Goal: Register for event/course

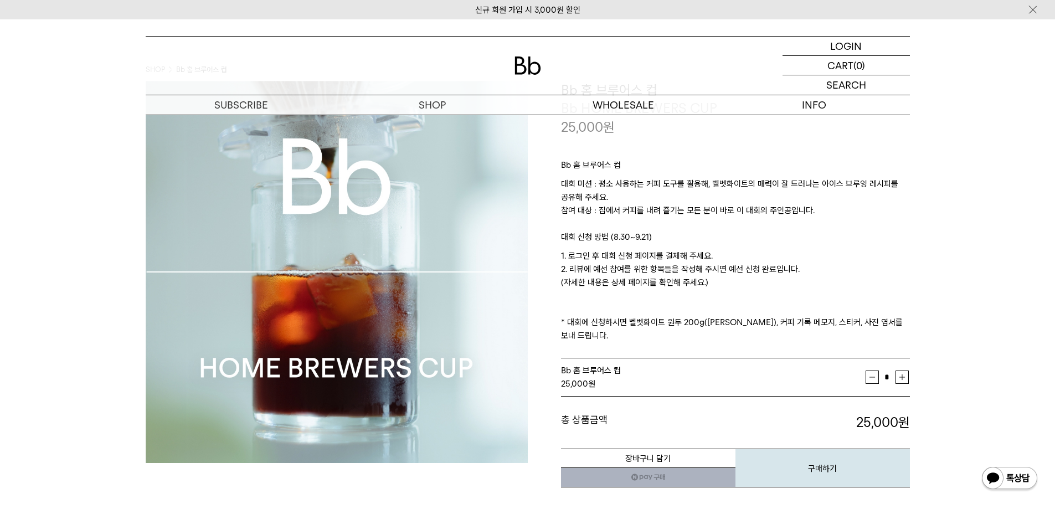
scroll to position [55, 0]
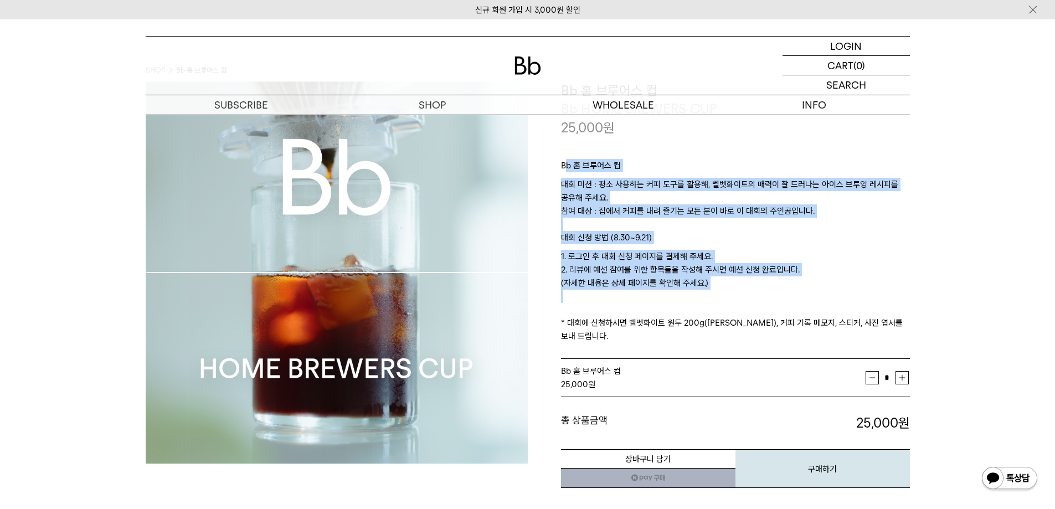
drag, startPoint x: 568, startPoint y: 161, endPoint x: 808, endPoint y: 310, distance: 283.0
click at [808, 310] on div "Bb 홈 브루어스 컵 대회 미션 : 평소 사용하는 커피 도구를 활용해, 벨벳화이트의 매력이 잘 드러나는 아이스 브루잉 레시피를 공유해 주세요.…" at bounding box center [735, 248] width 349 height 223
click at [689, 292] on p "1. 로그인 후 대회 신청 페이지를 결제해 주세요. 2. 리뷰에 예선 참여를 위한 항목들을 작성해 주시면 예선 신청 완료입니다. (자세한 내용…" at bounding box center [735, 296] width 349 height 93
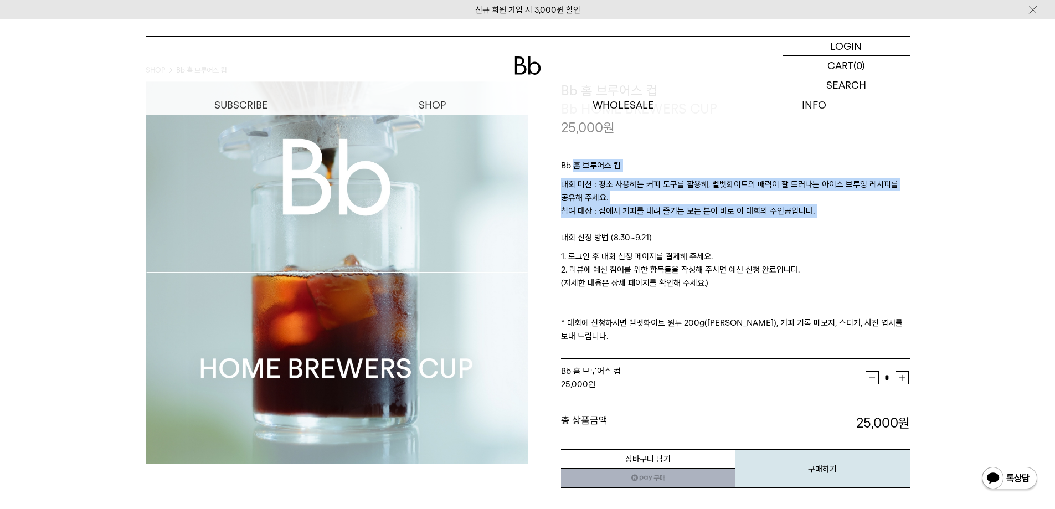
drag, startPoint x: 574, startPoint y: 177, endPoint x: 848, endPoint y: 236, distance: 280.4
click at [865, 225] on div "Bb 홈 브루어스 컵 대회 미션 : 평소 사용하는 커피 도구를 활용해, 벨벳화이트의 매력이 잘 드러나는 아이스 브루잉 레시피를 공유해 주세요.…" at bounding box center [735, 248] width 349 height 223
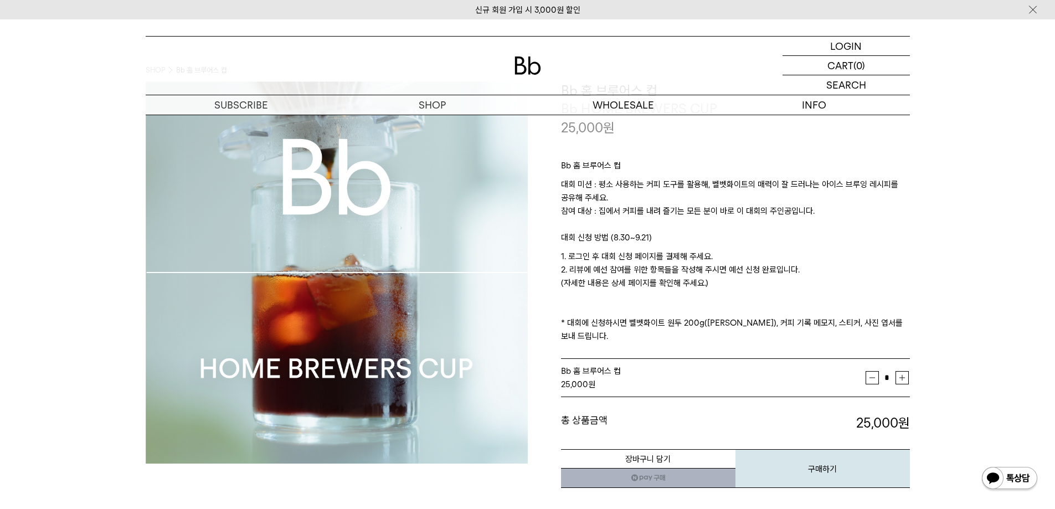
drag, startPoint x: 833, startPoint y: 246, endPoint x: 532, endPoint y: 182, distance: 307.3
click at [832, 246] on p "대회 신청 방법 (8.30~9.21)" at bounding box center [735, 240] width 349 height 19
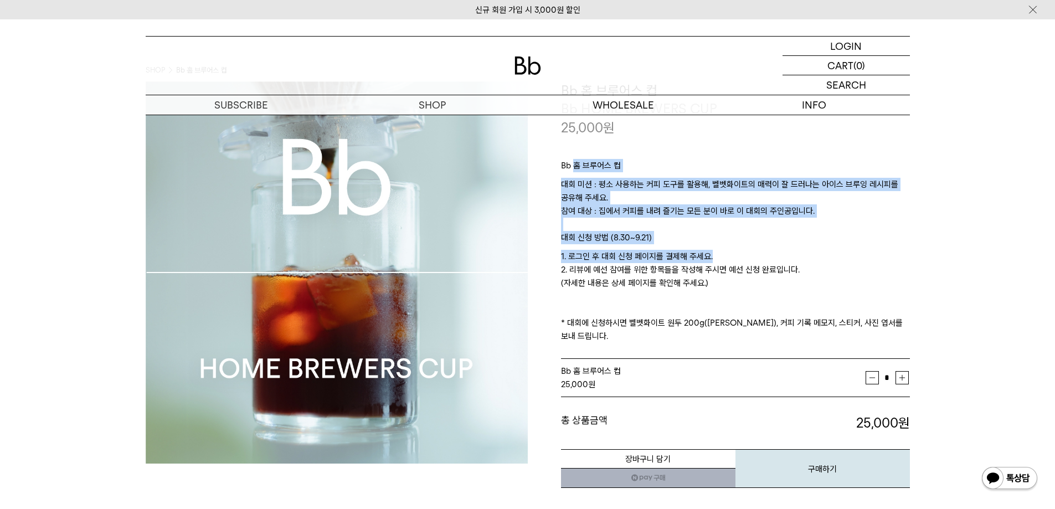
drag, startPoint x: 661, startPoint y: 231, endPoint x: 725, endPoint y: 257, distance: 69.8
click at [724, 260] on div "Bb 홈 브루어스 컵 대회 미션 : 평소 사용하는 커피 도구를 활용해, 벨벳화이트의 매력이 잘 드러나는 아이스 브루잉 레시피를 공유해 주세요.…" at bounding box center [735, 248] width 349 height 223
drag, startPoint x: 725, startPoint y: 257, endPoint x: 702, endPoint y: 224, distance: 40.9
click at [725, 257] on p "1. 로그인 후 대회 신청 페이지를 결제해 주세요. 2. 리뷰에 예선 참여를 위한 항목들을 작성해 주시면 예선 신청 완료입니다. (자세한 내용…" at bounding box center [735, 296] width 349 height 93
click at [700, 219] on p "대회 미션 : 평소 사용하는 커피 도구를 활용해, 벨벳화이트의 매력이 잘 드러나는 아이스 브루잉 레시피를 공유해 주세요. 참여 대상 : 집에서…" at bounding box center [735, 204] width 349 height 53
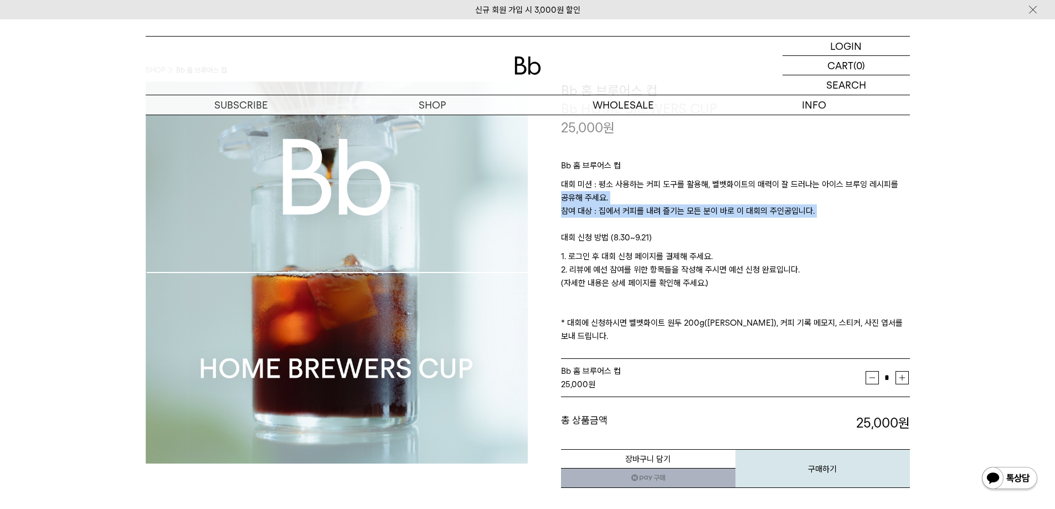
drag, startPoint x: 562, startPoint y: 197, endPoint x: 691, endPoint y: 229, distance: 133.1
click at [691, 229] on p "대회 미션 : 평소 사용하는 커피 도구를 활용해, 벨벳화이트의 매력이 잘 드러나는 아이스 브루잉 레시피를 공유해 주세요. 참여 대상 : 집에서…" at bounding box center [735, 204] width 349 height 53
click at [691, 230] on p "대회 미션 : 평소 사용하는 커피 도구를 활용해, 벨벳화이트의 매력이 잘 드러나는 아이스 브루잉 레시피를 공유해 주세요. 참여 대상 : 집에서…" at bounding box center [735, 204] width 349 height 53
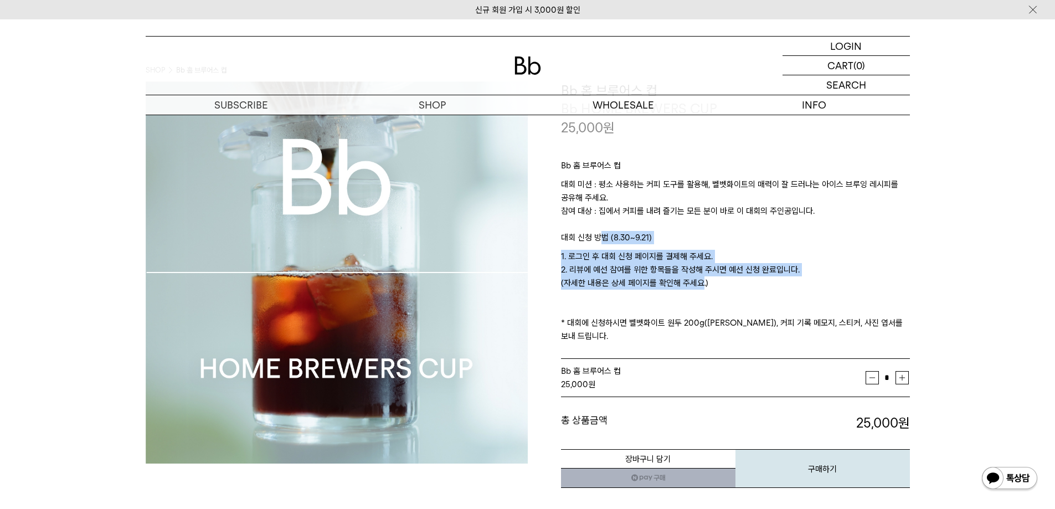
drag, startPoint x: 638, startPoint y: 264, endPoint x: 699, endPoint y: 283, distance: 63.8
click at [698, 283] on div "Bb 홈 브루어스 컵 대회 미션 : 평소 사용하는 커피 도구를 활용해, 벨벳화이트의 매력이 잘 드러나는 아이스 브루잉 레시피를 공유해 주세요.…" at bounding box center [735, 248] width 349 height 223
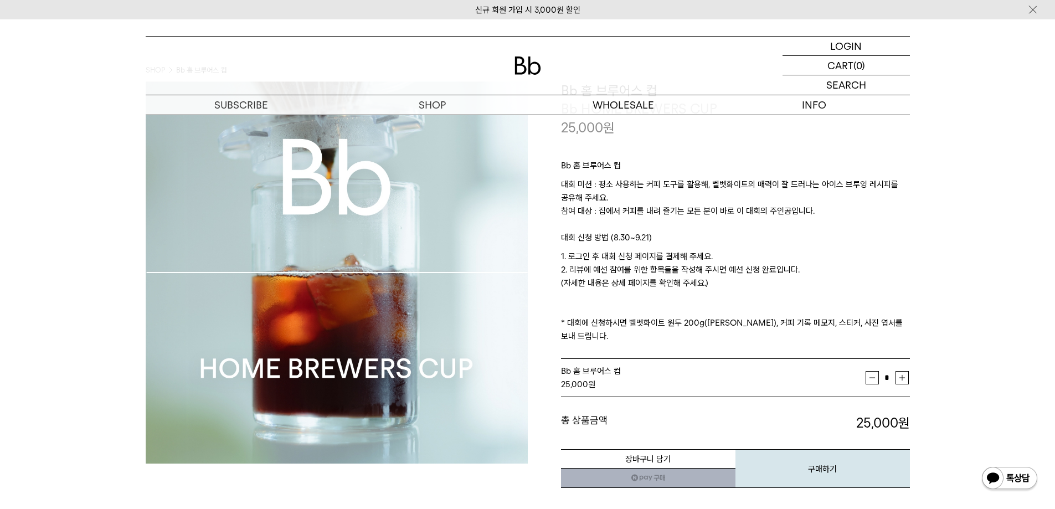
click at [699, 283] on p "1. 로그인 후 대회 신청 페이지를 결제해 주세요. 2. 리뷰에 예선 참여를 위한 항목들을 작성해 주시면 예선 신청 완료입니다. (자세한 내용…" at bounding box center [735, 296] width 349 height 93
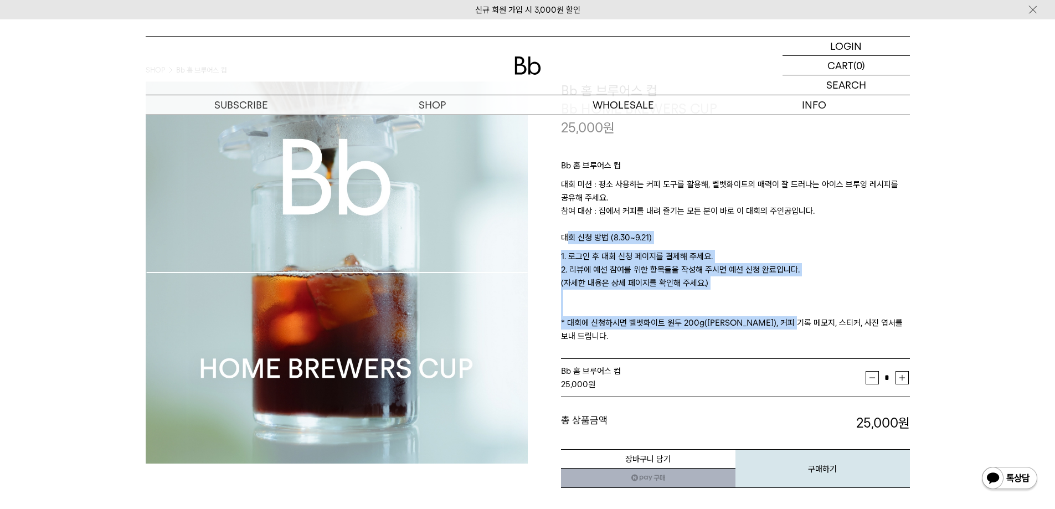
drag, startPoint x: 566, startPoint y: 233, endPoint x: 790, endPoint y: 317, distance: 239.0
click at [797, 327] on div "Bb 홈 브루어스 컵 대회 미션 : 평소 사용하는 커피 도구를 활용해, 벨벳화이트의 매력이 잘 드러나는 아이스 브루잉 레시피를 공유해 주세요.…" at bounding box center [735, 248] width 349 height 223
click at [738, 272] on p "1. 로그인 후 대회 신청 페이지를 결제해 주세요. 2. 리뷰에 예선 참여를 위한 항목들을 작성해 주시면 예선 신청 완료입니다. (자세한 내용…" at bounding box center [735, 296] width 349 height 93
drag, startPoint x: 644, startPoint y: 265, endPoint x: 855, endPoint y: 338, distance: 223.6
click at [855, 338] on div "Bb 홈 브루어스 컵 대회 미션 : 평소 사용하는 커피 도구를 활용해, 벨벳화이트의 매력이 잘 드러나는 아이스 브루잉 레시피를 공유해 주세요.…" at bounding box center [735, 248] width 349 height 223
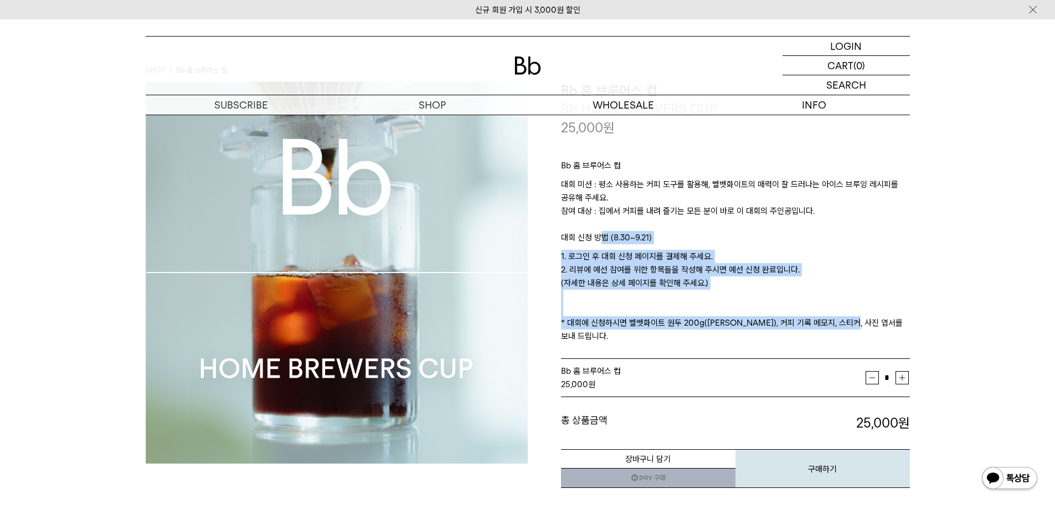
click at [766, 283] on p "1. 로그인 후 대회 신청 페이지를 결제해 주세요. 2. 리뷰에 예선 참여를 위한 항목들을 작성해 주시면 예선 신청 완료입니다. (자세한 내용…" at bounding box center [735, 296] width 349 height 93
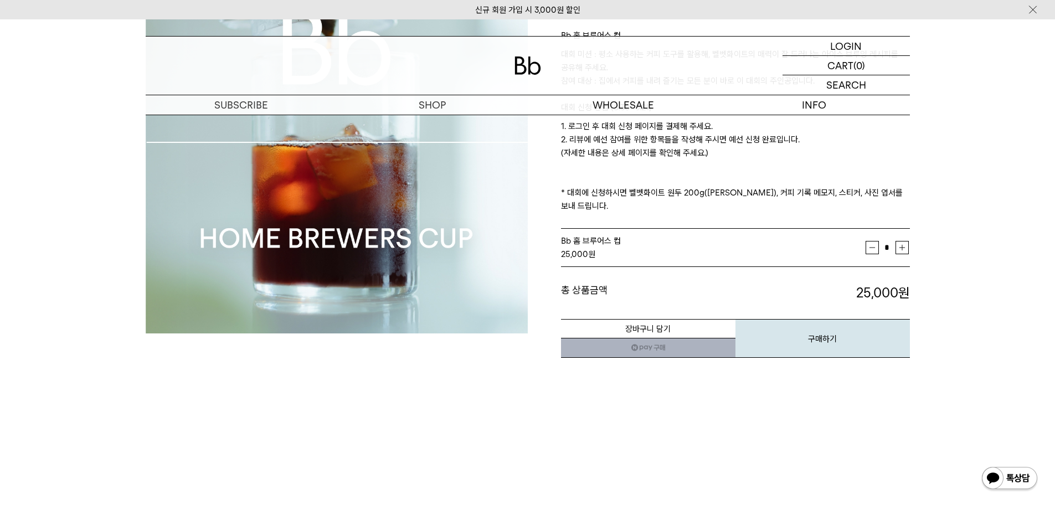
scroll to position [166, 0]
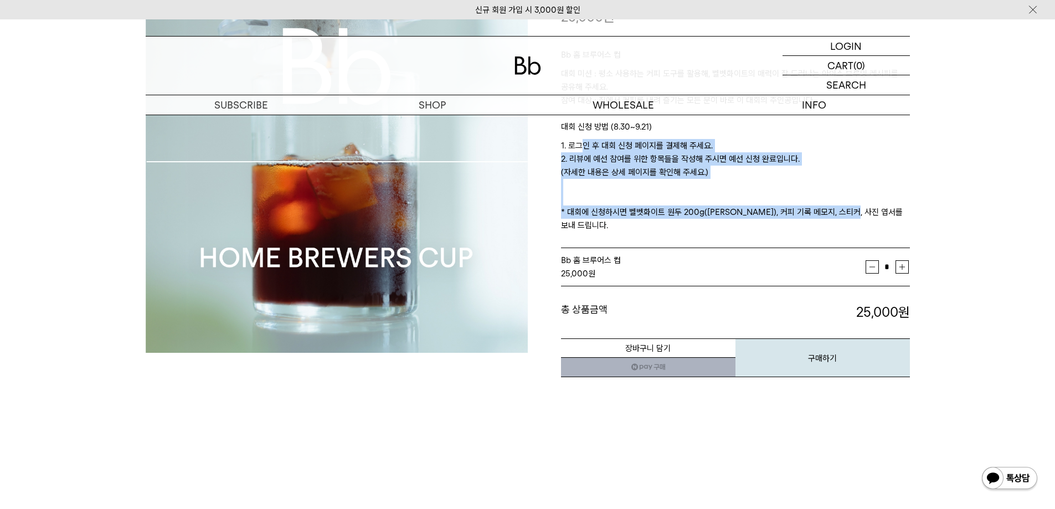
drag, startPoint x: 853, startPoint y: 223, endPoint x: 991, endPoint y: 240, distance: 139.5
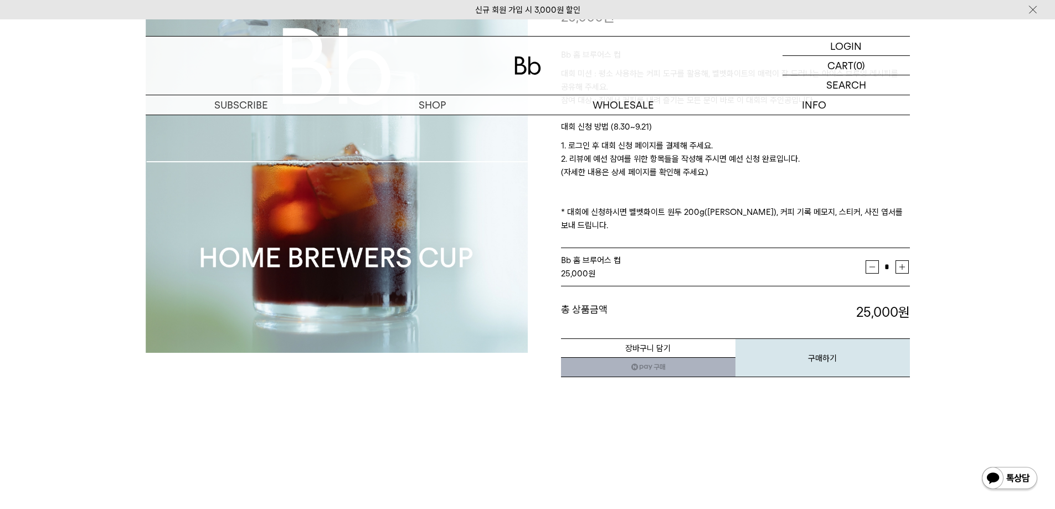
drag, startPoint x: 750, startPoint y: 204, endPoint x: 937, endPoint y: 205, distance: 186.6
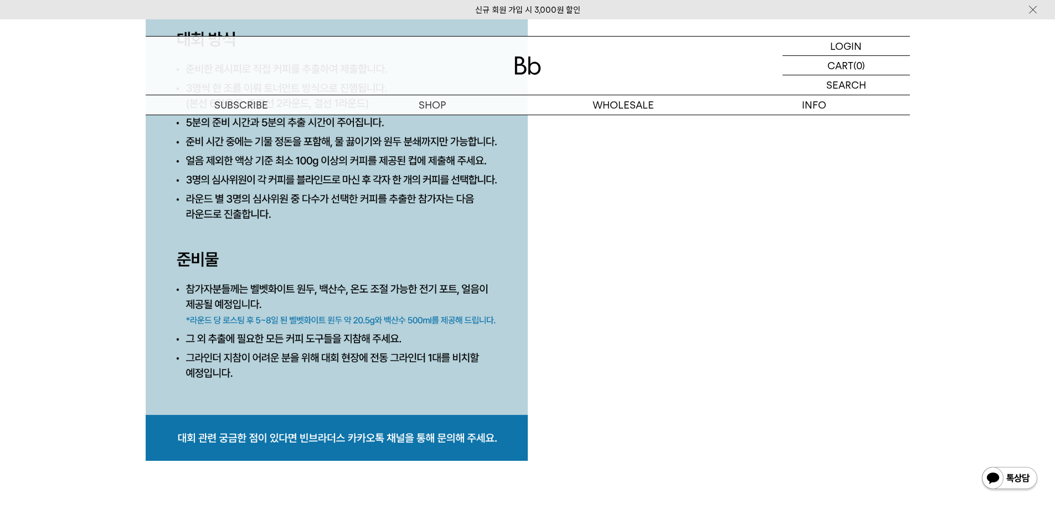
scroll to position [5482, 0]
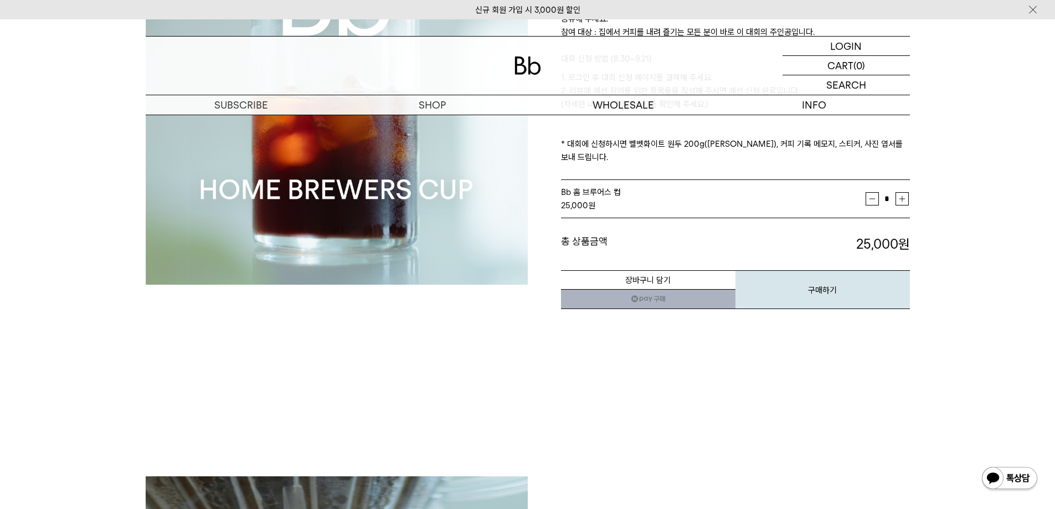
scroll to position [55, 0]
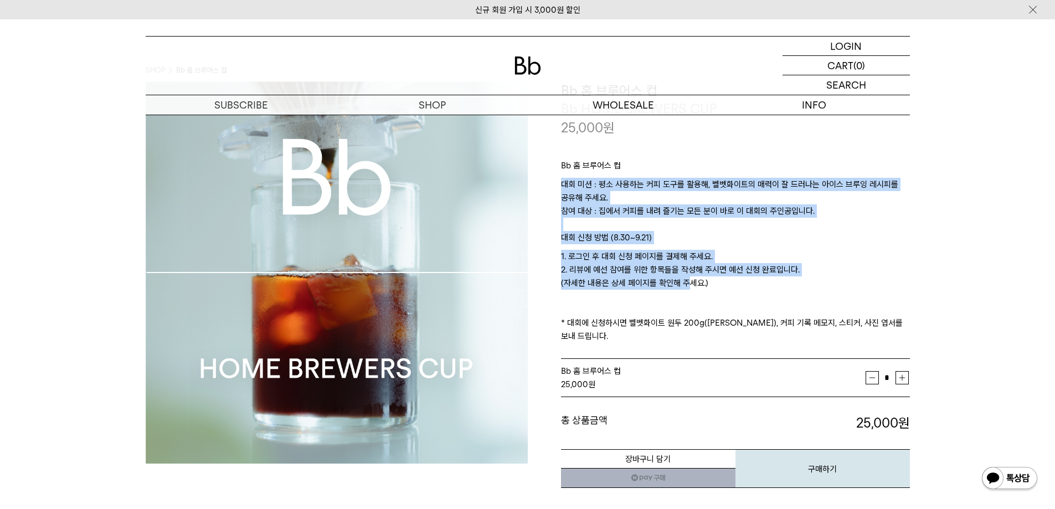
click at [682, 277] on div "Bb 홈 브루어스 컵 대회 미션 : 평소 사용하는 커피 도구를 활용해, 벨벳화이트의 매력이 잘 드러나는 아이스 브루잉 레시피를 공유해 주세요.…" at bounding box center [735, 248] width 349 height 223
click at [671, 279] on p "1. 로그인 후 대회 신청 페이지를 결제해 주세요. 2. 리뷰에 예선 참여를 위한 항목들을 작성해 주시면 예선 신청 완료입니다. (자세한 내용…" at bounding box center [735, 296] width 349 height 93
drag, startPoint x: 573, startPoint y: 192, endPoint x: 711, endPoint y: 299, distance: 175.2
click at [711, 299] on div "Bb 홈 브루어스 컵 대회 미션 : 평소 사용하는 커피 도구를 활용해, 벨벳화이트의 매력이 잘 드러나는 아이스 브루잉 레시피를 공유해 주세요.…" at bounding box center [735, 248] width 349 height 223
click at [701, 299] on p "1. 로그인 후 대회 신청 페이지를 결제해 주세요. 2. 리뷰에 예선 참여를 위한 항목들을 작성해 주시면 예선 신청 완료입니다. (자세한 내용…" at bounding box center [735, 296] width 349 height 93
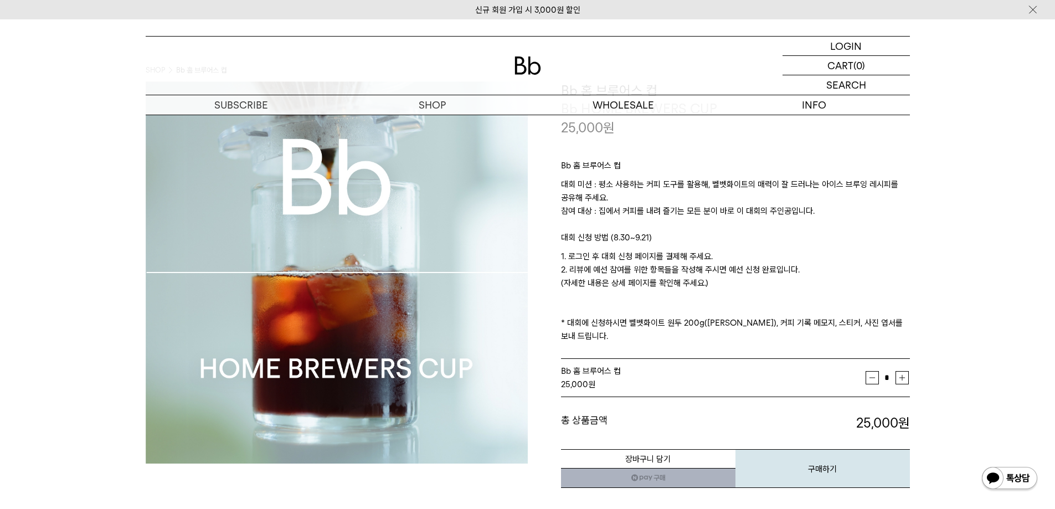
drag, startPoint x: 585, startPoint y: 257, endPoint x: 746, endPoint y: 283, distance: 163.1
click at [746, 283] on p "1. 로그인 후 대회 신청 페이지를 결제해 주세요. 2. 리뷰에 예선 참여를 위한 항목들을 작성해 주시면 예선 신청 완료입니다. (자세한 내용…" at bounding box center [735, 296] width 349 height 93
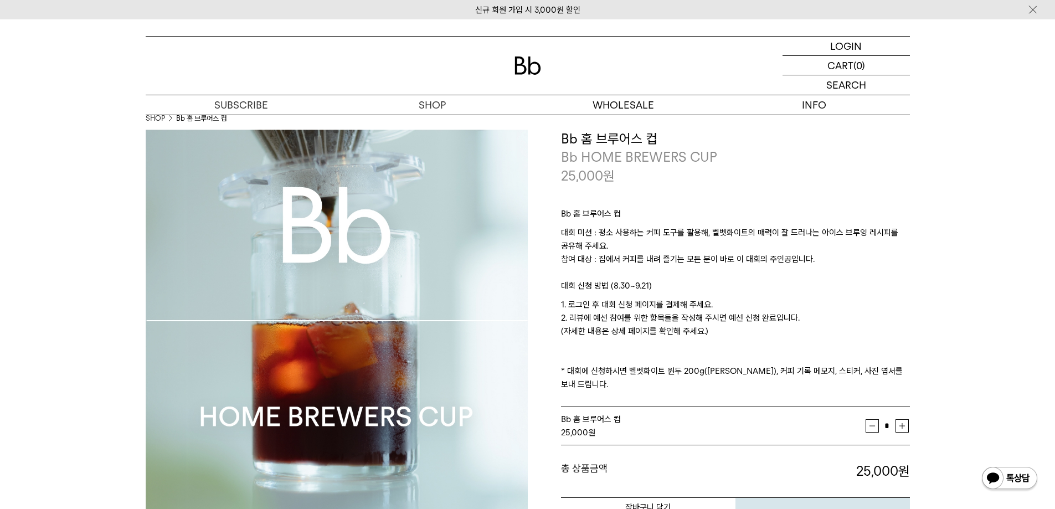
scroll to position [0, 0]
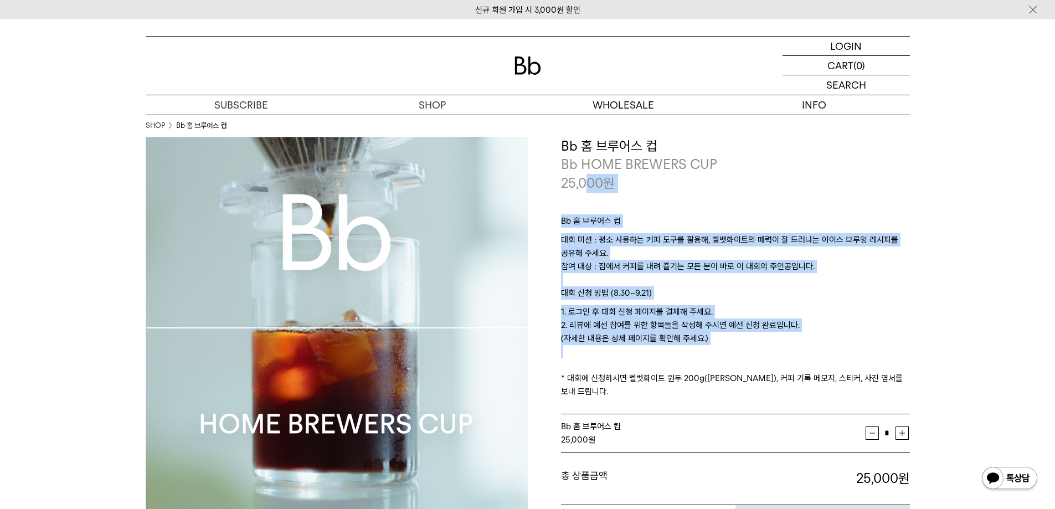
drag, startPoint x: 617, startPoint y: 282, endPoint x: 707, endPoint y: 316, distance: 95.9
click at [707, 365] on div "**********" at bounding box center [735, 341] width 349 height 408
click at [709, 305] on p "1. 로그인 후 대회 신청 페이지를 결제해 주세요. 2. 리뷰에 예선 참여를 위한 항목들을 작성해 주시면 예선 신청 완료입니다. (자세한 내용…" at bounding box center [735, 351] width 349 height 93
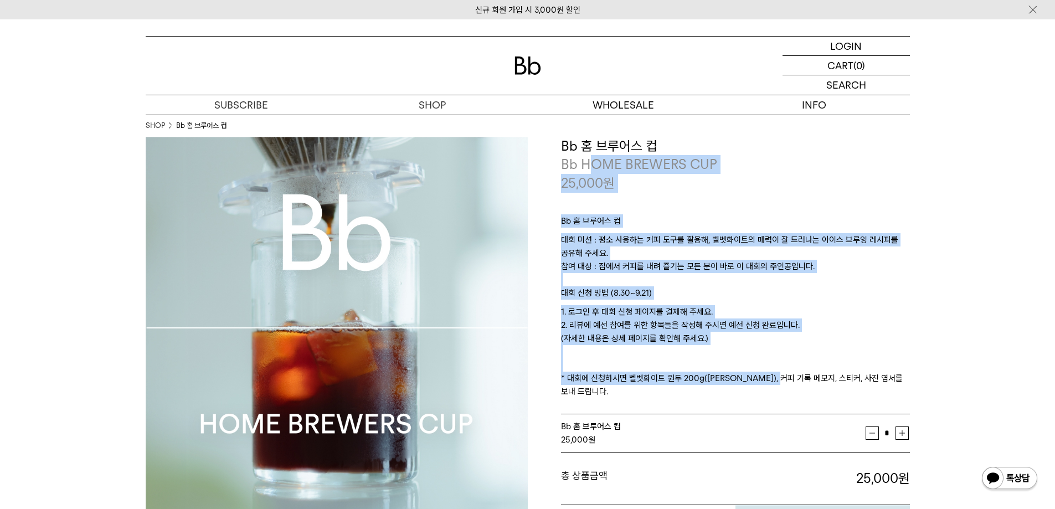
drag, startPoint x: 679, startPoint y: 327, endPoint x: 834, endPoint y: 387, distance: 166.9
click at [807, 398] on div "**********" at bounding box center [735, 341] width 349 height 408
click at [811, 341] on p "1. 로그인 후 대회 신청 페이지를 결제해 주세요. 2. 리뷰에 예선 참여를 위한 항목들을 작성해 주시면 예선 신청 완료입니다. (자세한 내용…" at bounding box center [735, 351] width 349 height 93
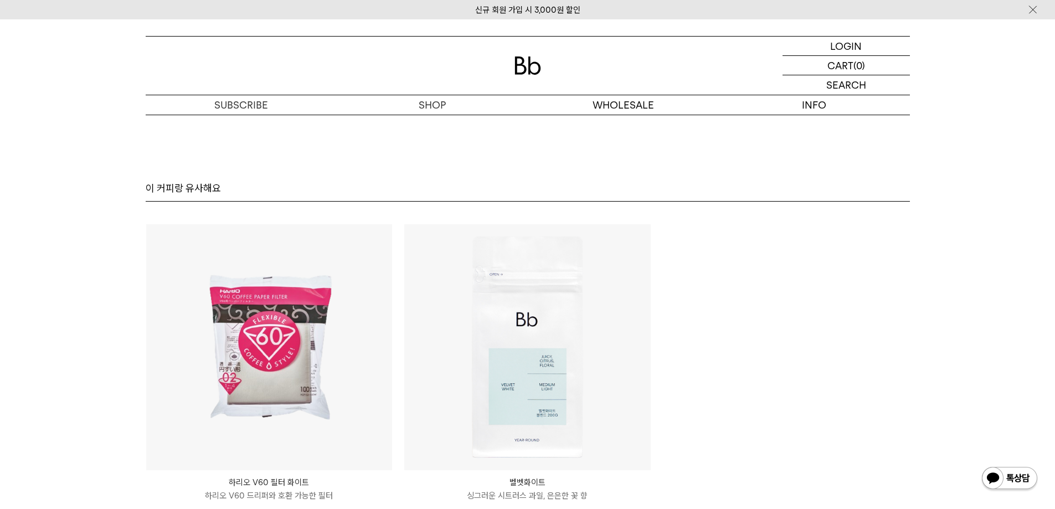
scroll to position [6866, 0]
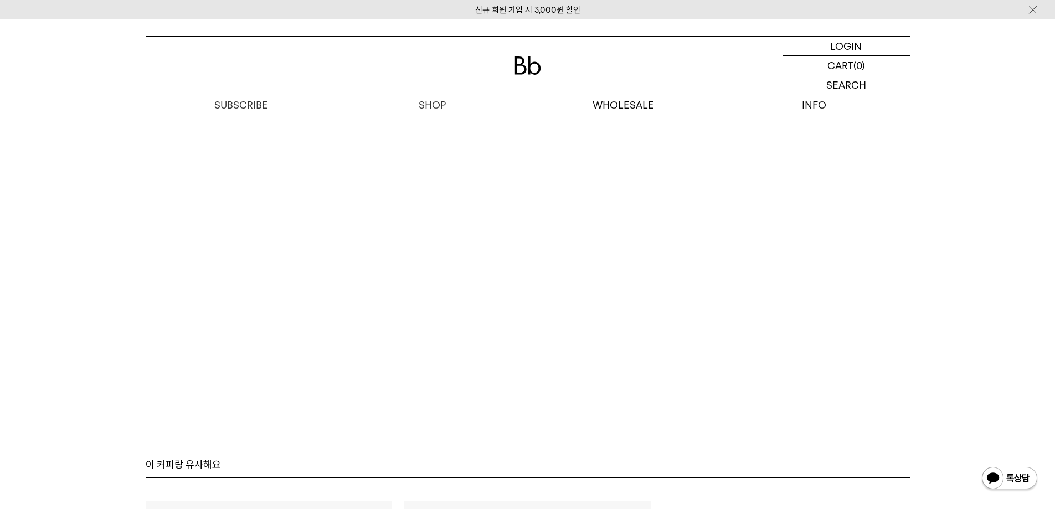
drag, startPoint x: 948, startPoint y: 209, endPoint x: 922, endPoint y: 197, distance: 28.5
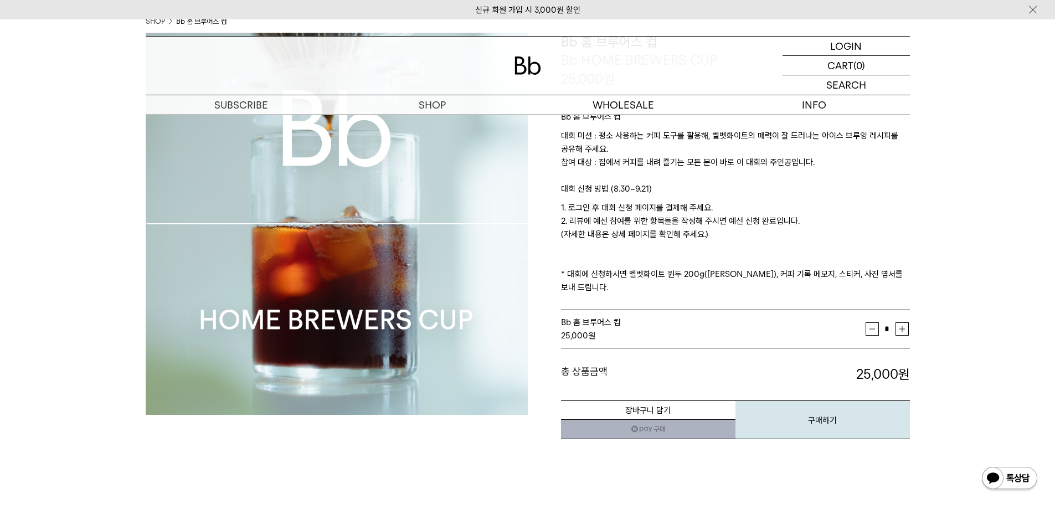
scroll to position [0, 0]
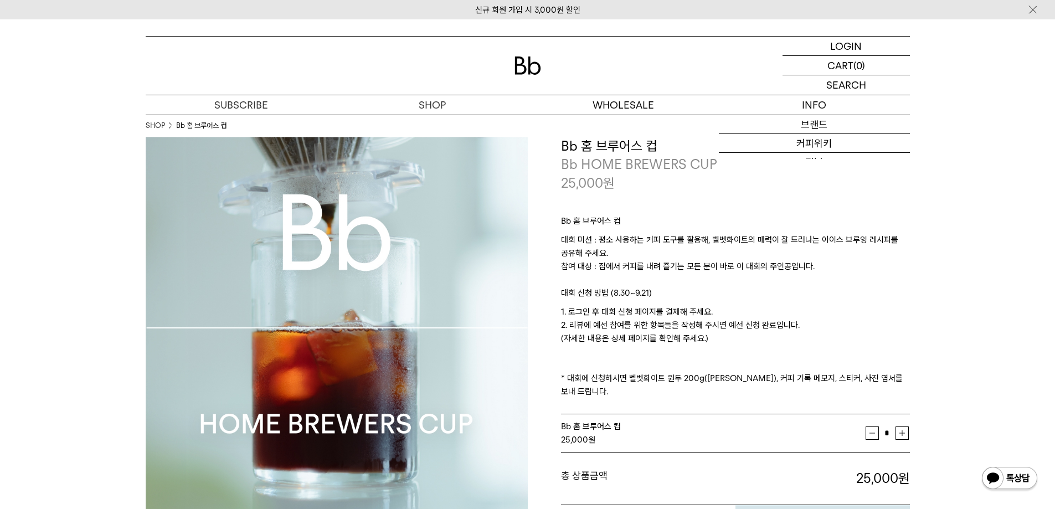
drag, startPoint x: 627, startPoint y: 183, endPoint x: 791, endPoint y: 334, distance: 223.7
click at [791, 334] on div "**********" at bounding box center [735, 341] width 349 height 408
click at [791, 334] on p "1. 로그인 후 대회 신청 페이지를 결제해 주세요. 2. 리뷰에 예선 참여를 위한 항목들을 작성해 주시면 예선 신청 완료입니다. (자세한 내용…" at bounding box center [735, 351] width 349 height 93
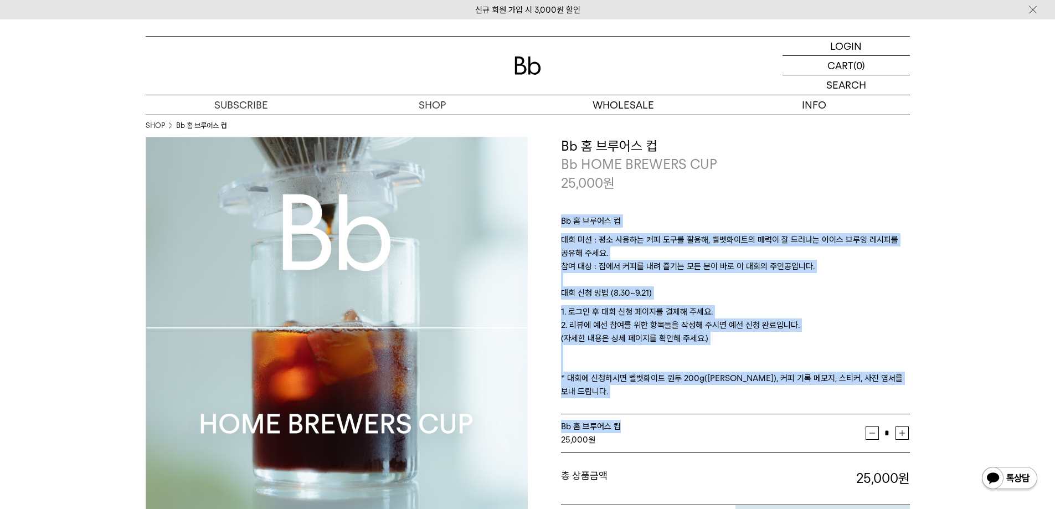
drag, startPoint x: 761, startPoint y: 383, endPoint x: 776, endPoint y: 404, distance: 25.5
click at [776, 404] on div "**********" at bounding box center [735, 341] width 349 height 408
click at [697, 328] on p "1. 로그인 후 대회 신청 페이지를 결제해 주세요. 2. 리뷰에 예선 참여를 위한 항목들을 작성해 주시면 예선 신청 완료입니다. (자세한 내용…" at bounding box center [735, 351] width 349 height 93
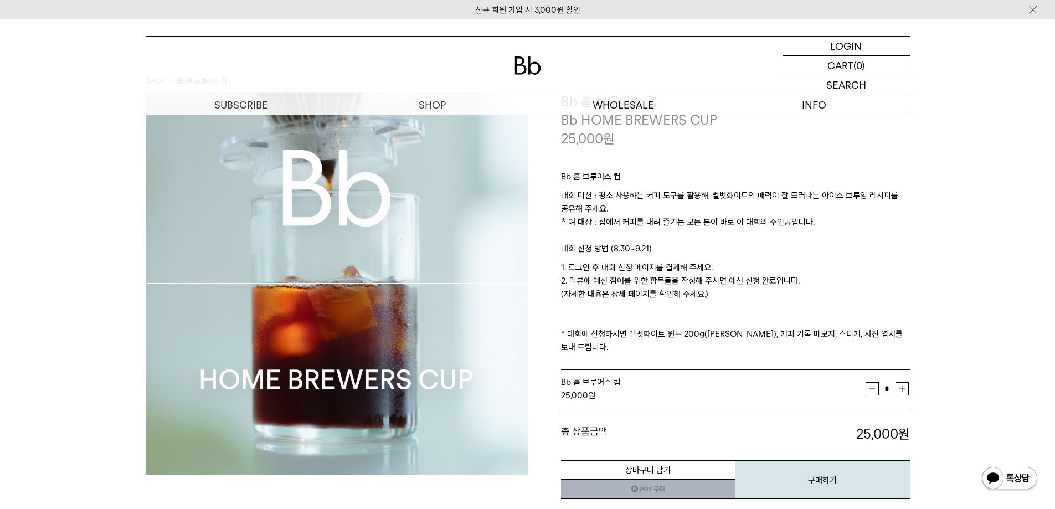
scroll to position [31, 0]
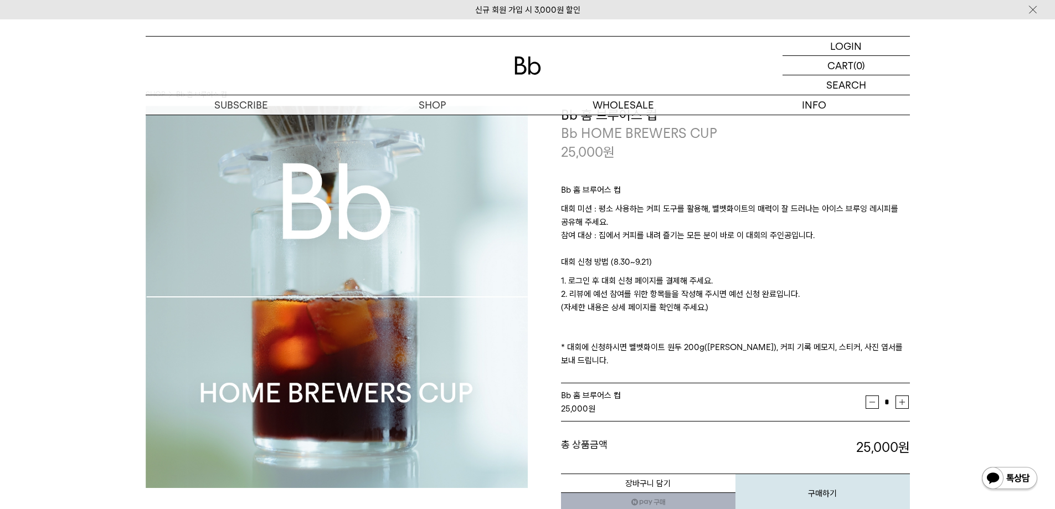
drag, startPoint x: 788, startPoint y: 181, endPoint x: 657, endPoint y: 164, distance: 132.8
click at [788, 181] on div "Bb 홈 브루어스 컵 대회 미션 : 평소 사용하는 커피 도구를 활용해, 벨벳화이트의 매력이 잘 드러나는 아이스 브루잉 레시피를 공유해 주세요.…" at bounding box center [735, 272] width 349 height 223
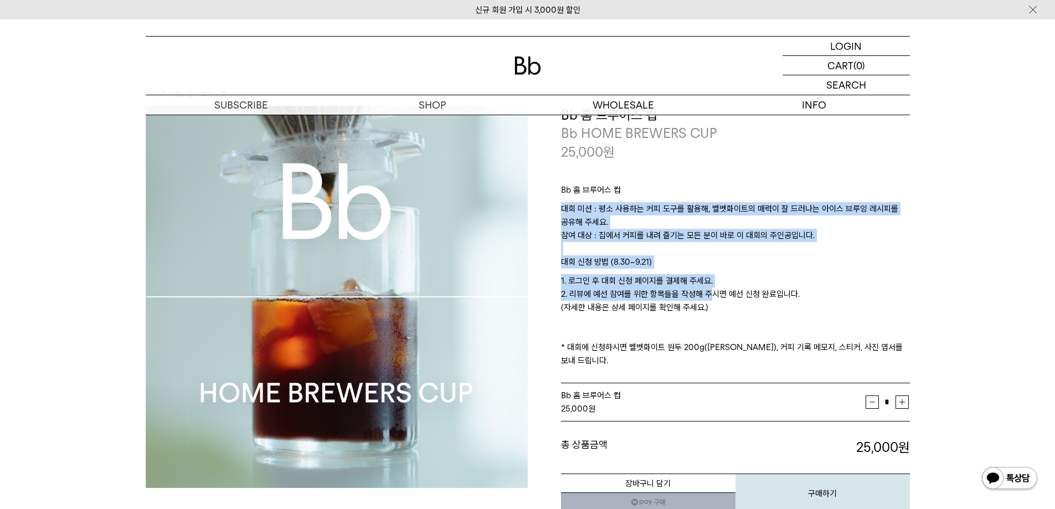
drag, startPoint x: 705, startPoint y: 296, endPoint x: 753, endPoint y: 287, distance: 48.5
click at [744, 300] on div "Bb 홈 브루어스 컵 대회 미션 : 평소 사용하는 커피 도구를 활용해, 벨벳화이트의 매력이 잘 드러나는 아이스 브루잉 레시피를 공유해 주세요.…" at bounding box center [735, 272] width 349 height 223
click at [773, 269] on p "대회 신청 방법 (8.30~9.21)" at bounding box center [735, 264] width 349 height 19
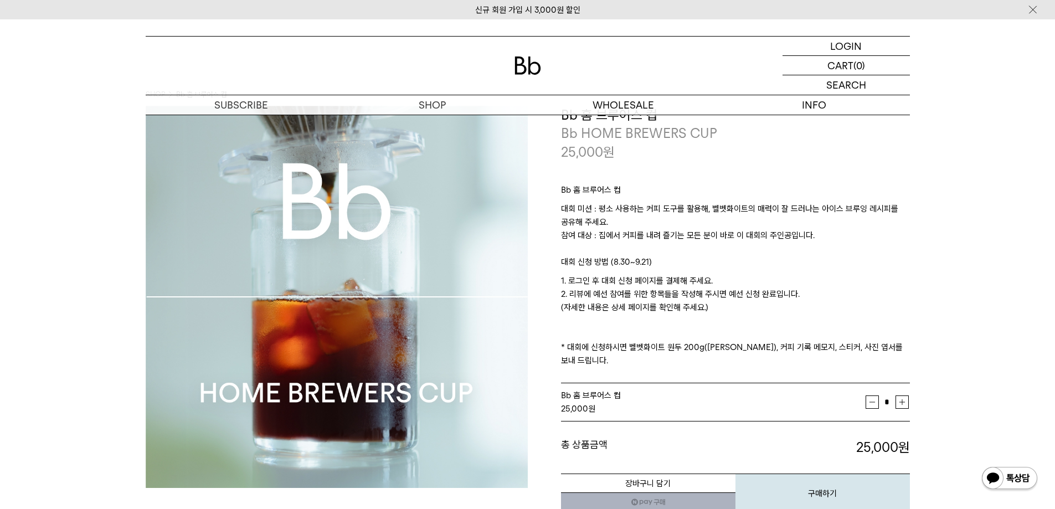
drag, startPoint x: 831, startPoint y: 207, endPoint x: 867, endPoint y: 194, distance: 38.4
click at [831, 207] on p "대회 미션 : 평소 사용하는 커피 도구를 활용해, 벨벳화이트의 매력이 잘 드러나는 아이스 브루잉 레시피를 공유해 주세요. 참여 대상 : 집에서…" at bounding box center [735, 228] width 349 height 53
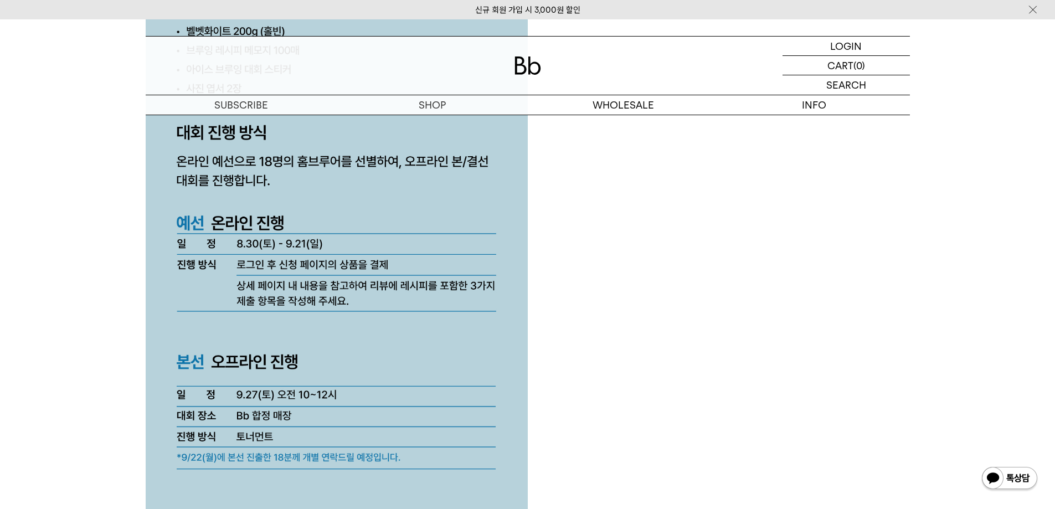
scroll to position [2966, 0]
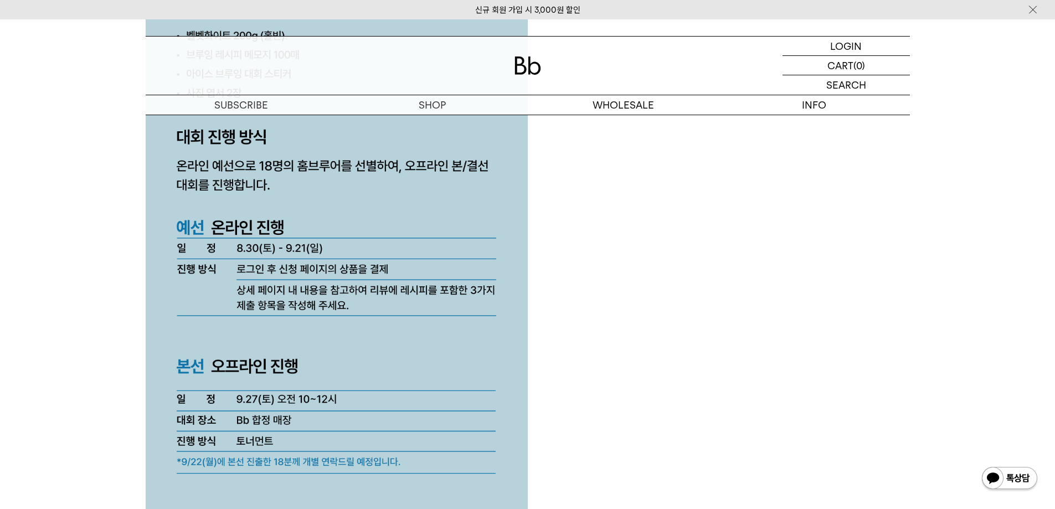
click at [669, 249] on div at bounding box center [528, 437] width 764 height 5384
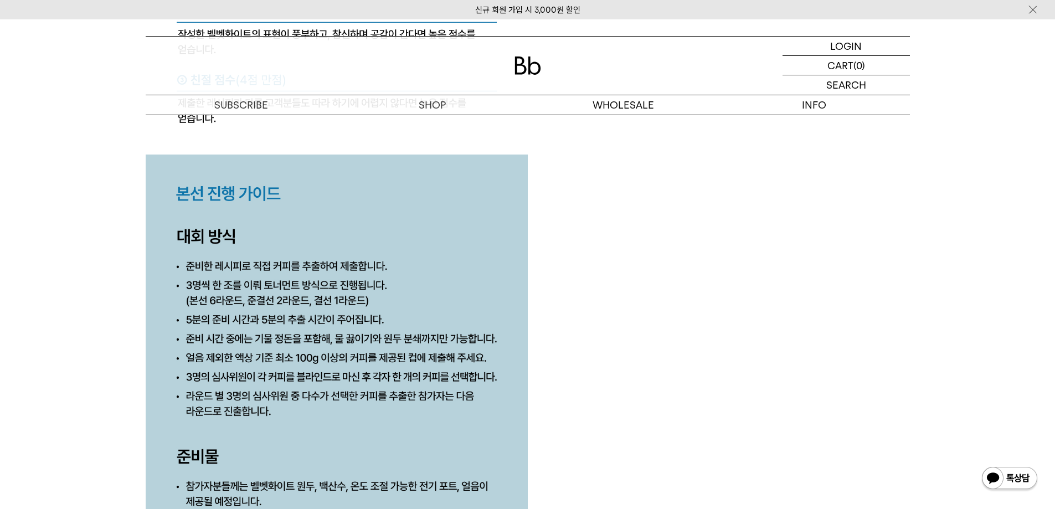
scroll to position [5236, 0]
